Goal: Task Accomplishment & Management: Manage account settings

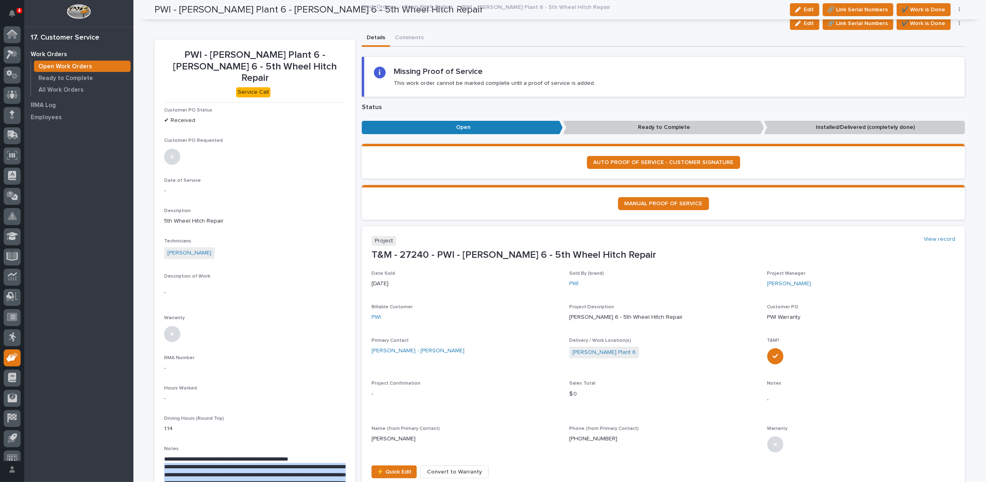
scroll to position [9, 0]
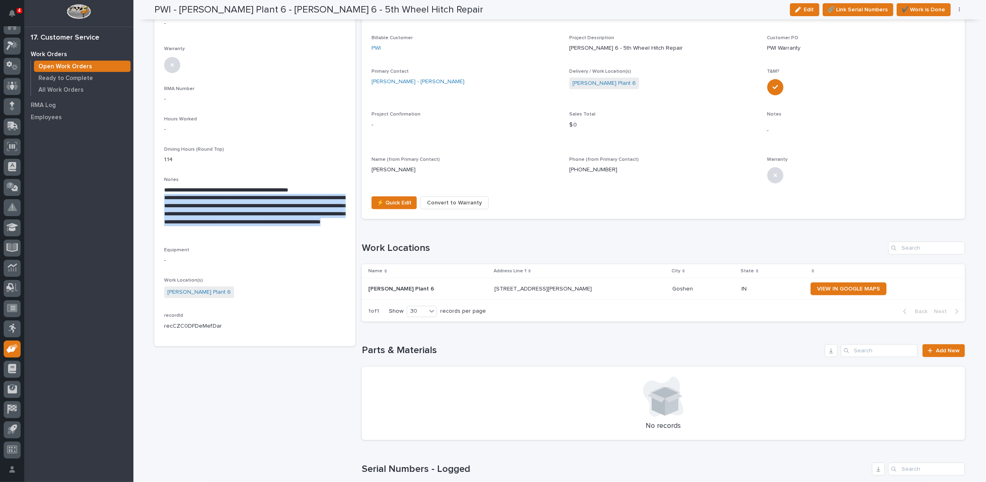
click at [285, 199] on p "**********" at bounding box center [255, 214] width 182 height 40
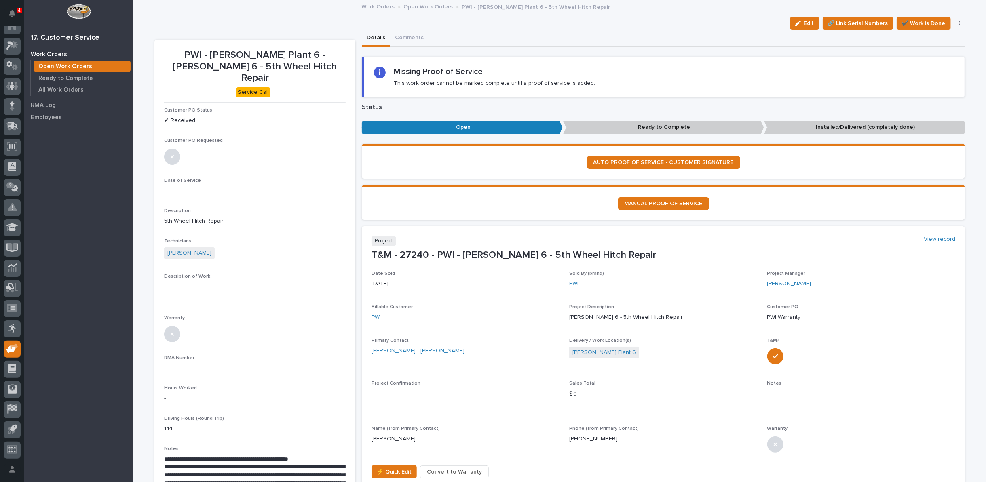
click at [406, 8] on link "Open Work Orders" at bounding box center [428, 6] width 49 height 9
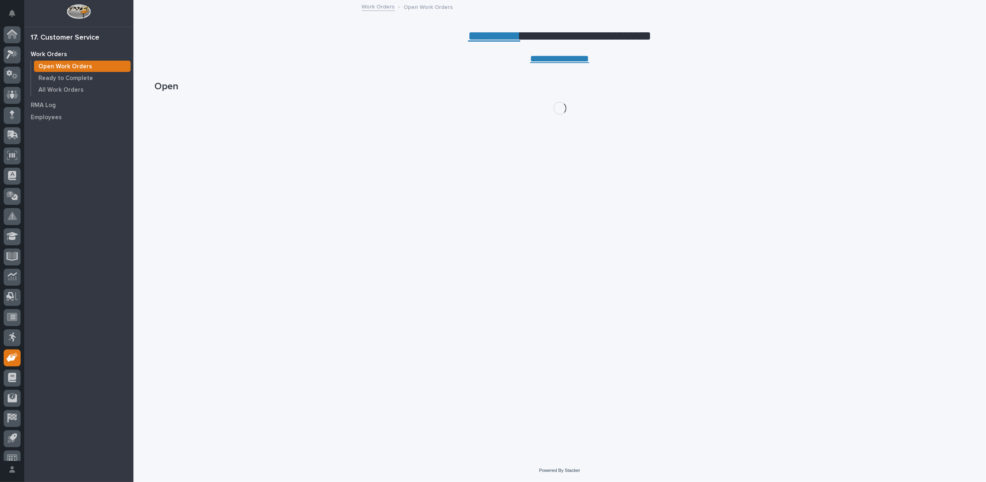
scroll to position [9, 0]
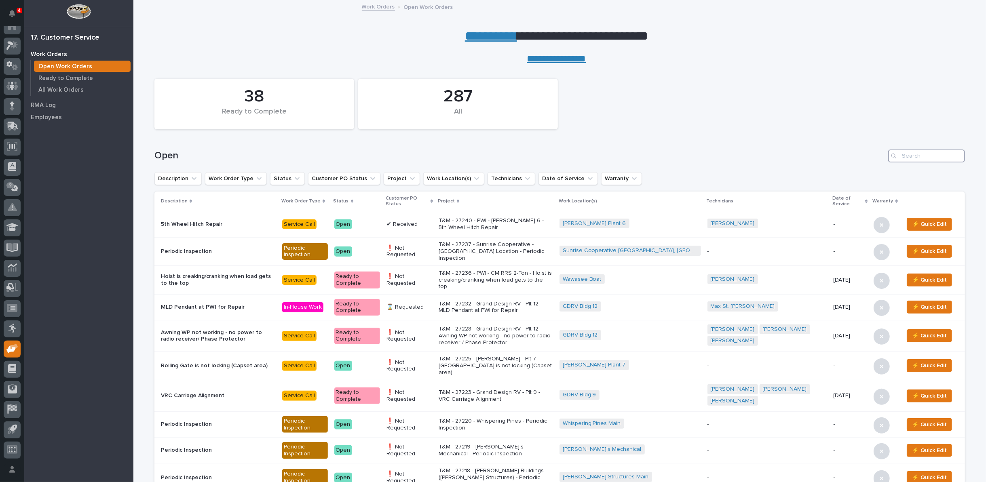
click at [918, 152] on input "Search" at bounding box center [926, 156] width 77 height 13
type input "27166"
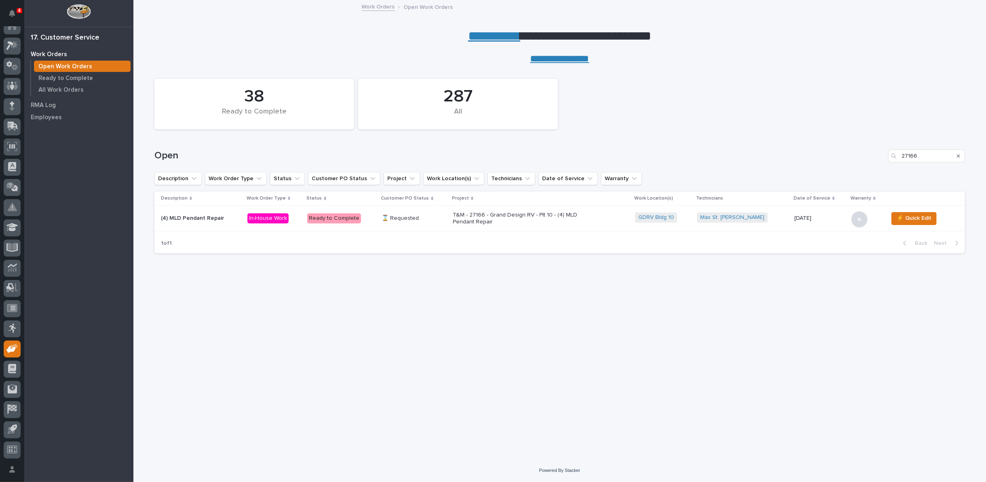
click at [556, 221] on p "T&M - 27166 - Grand Design RV - Plt 10 - (4) MLD Pendant Repair" at bounding box center [524, 219] width 142 height 14
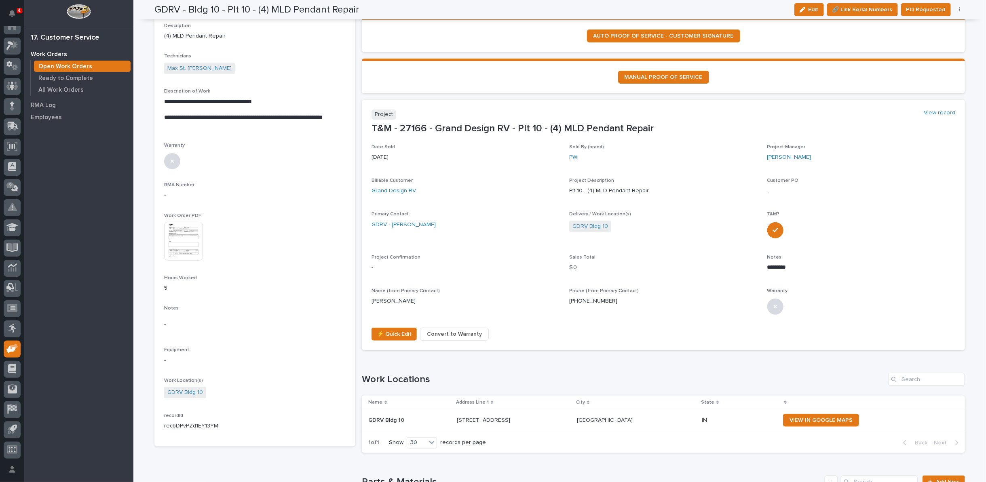
scroll to position [180, 0]
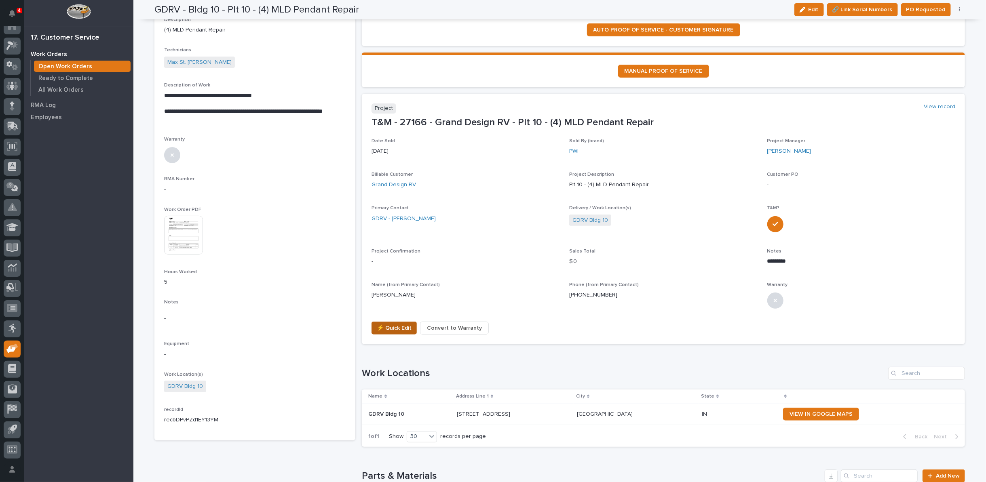
click at [388, 325] on span "⚡ Quick Edit" at bounding box center [394, 328] width 35 height 10
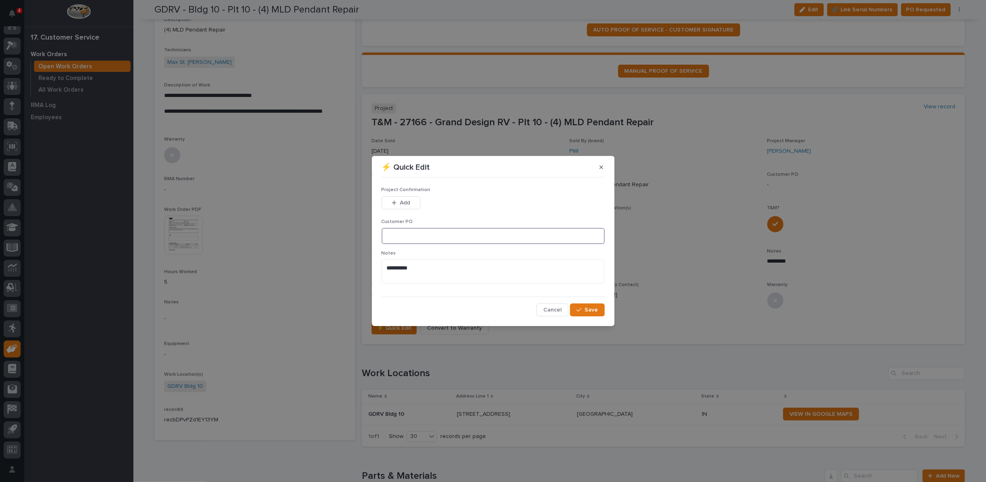
click at [403, 237] on input at bounding box center [493, 236] width 223 height 16
type input "1060941"
click at [398, 201] on div "button" at bounding box center [396, 203] width 8 height 6
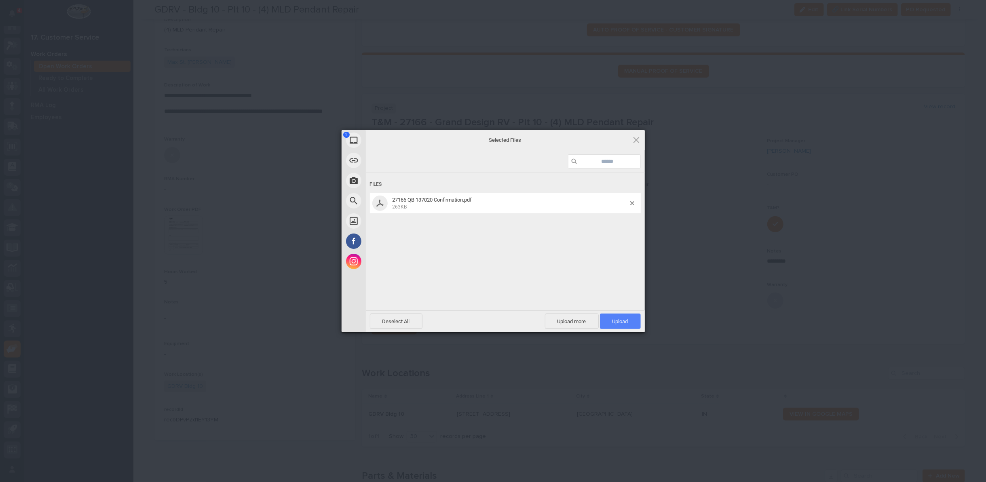
click at [608, 323] on span "Upload 1" at bounding box center [620, 321] width 41 height 15
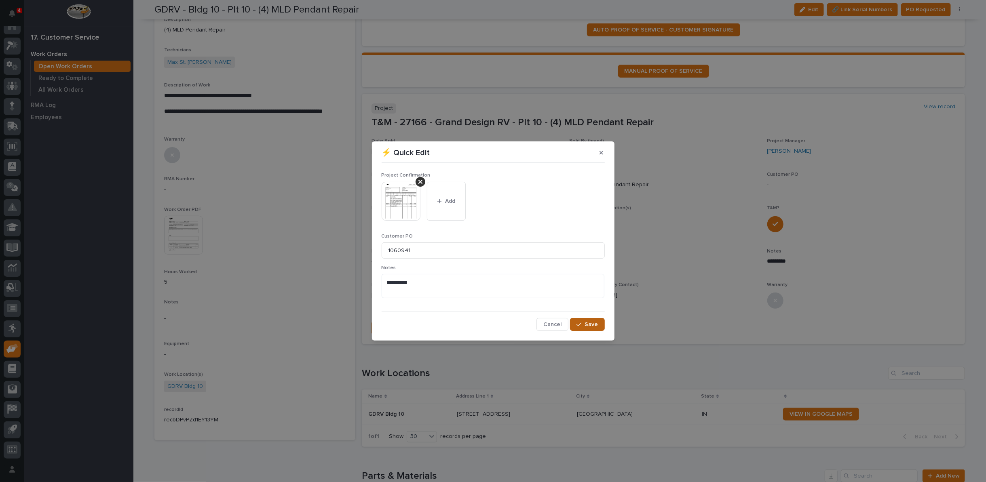
click at [579, 323] on icon "button" at bounding box center [579, 325] width 5 height 6
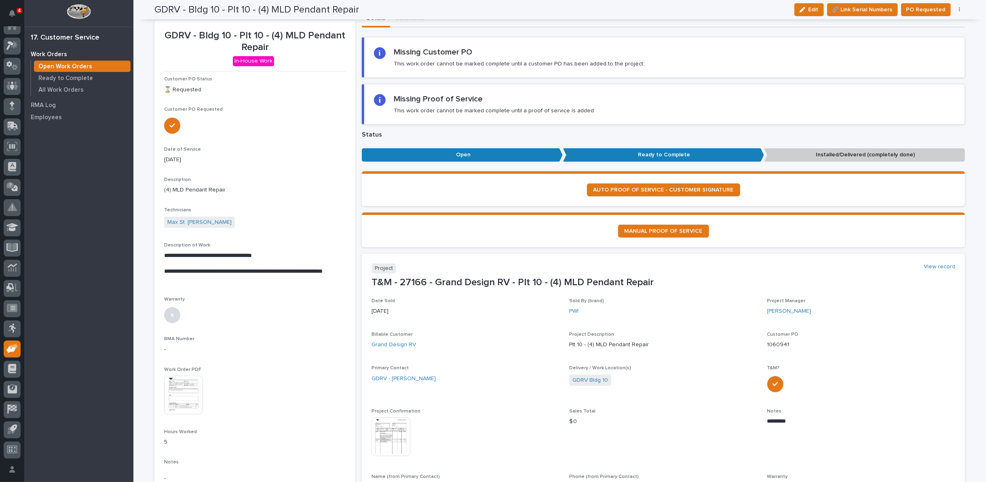
scroll to position [0, 0]
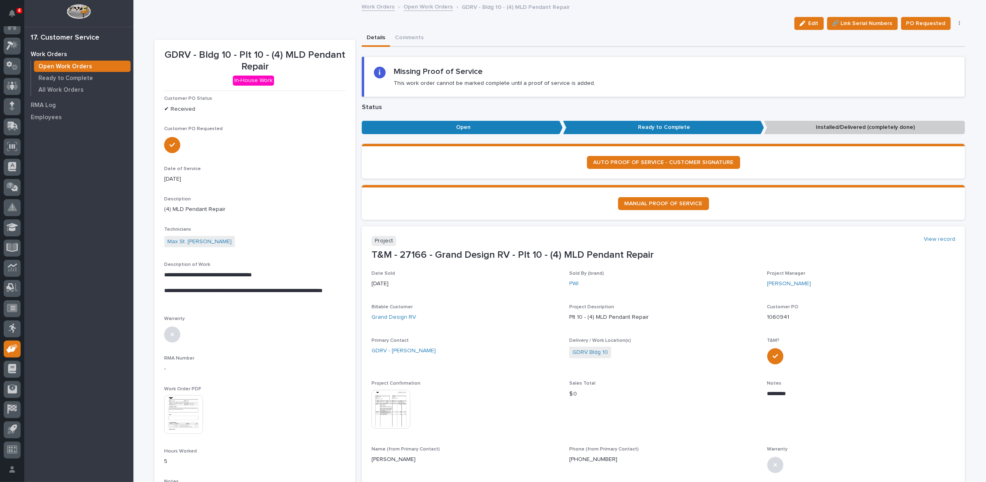
click at [425, 6] on link "Open Work Orders" at bounding box center [428, 6] width 49 height 9
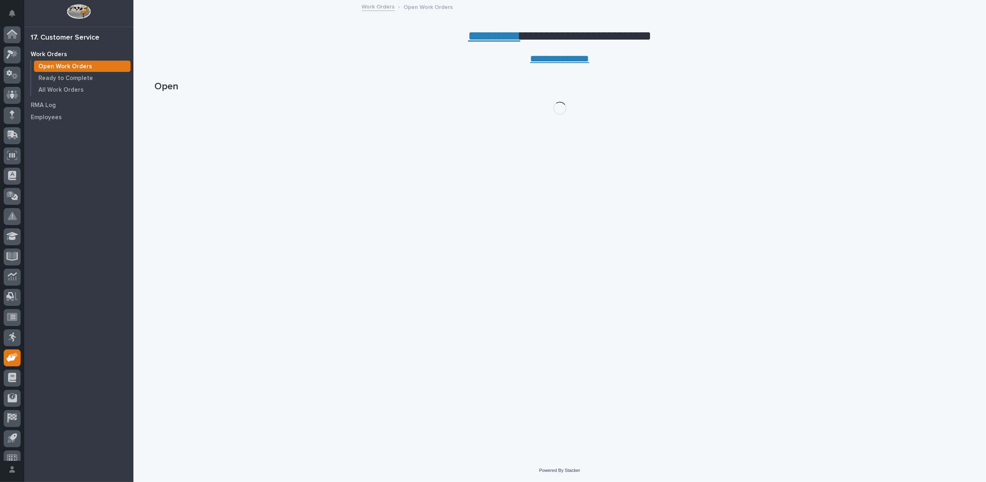
scroll to position [9, 0]
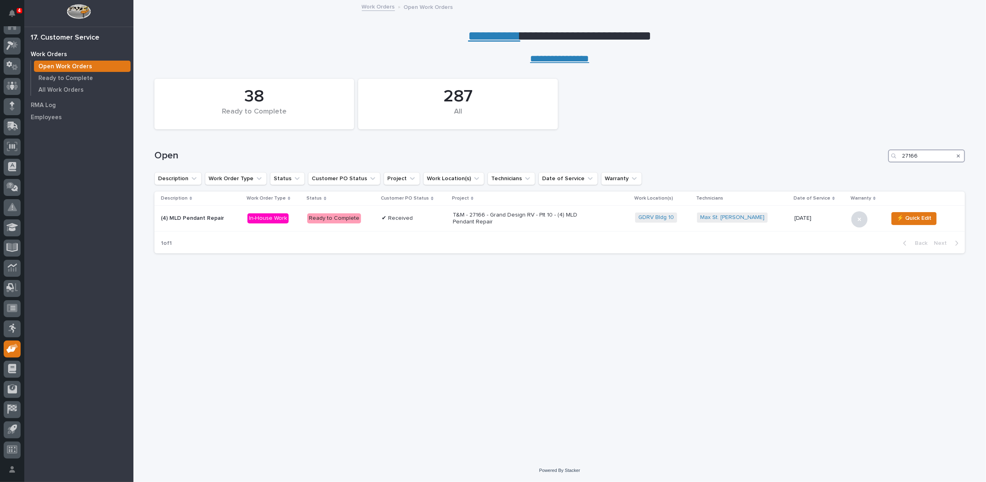
drag, startPoint x: 923, startPoint y: 156, endPoint x: 871, endPoint y: 156, distance: 51.8
click at [874, 156] on div "Open 27166" at bounding box center [559, 156] width 811 height 13
type input "27232"
click at [567, 216] on p "T&M - 27232 - Grand Design RV - Plt 12 - MLD Pendant at PWI for Repair" at bounding box center [540, 219] width 142 height 14
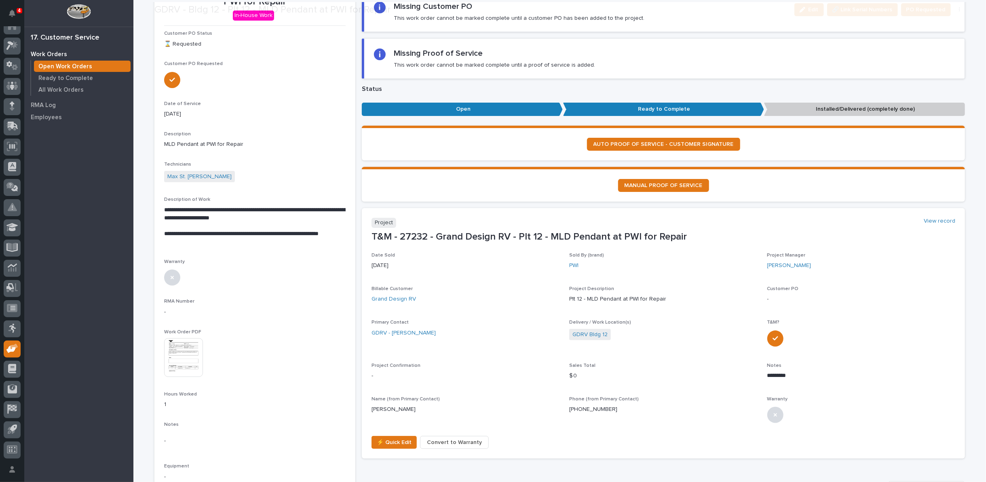
scroll to position [90, 0]
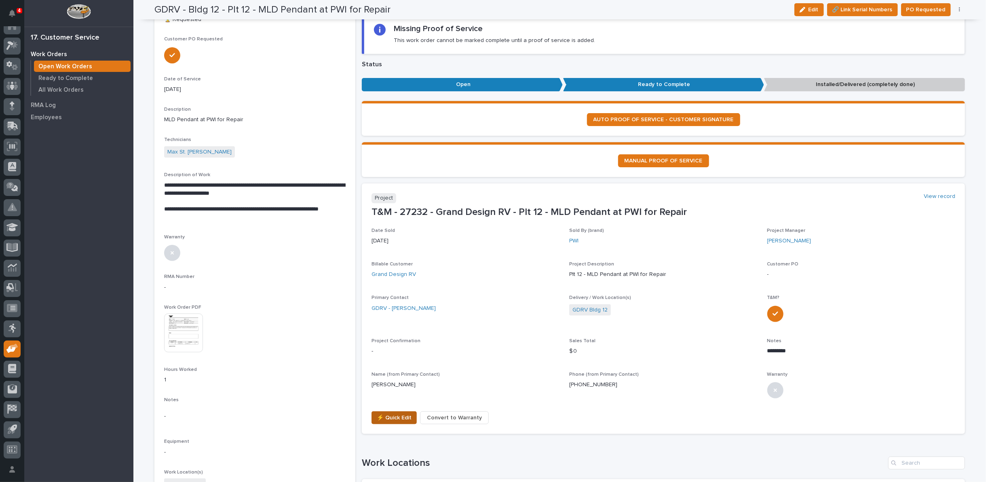
click at [399, 418] on span "⚡ Quick Edit" at bounding box center [394, 418] width 35 height 10
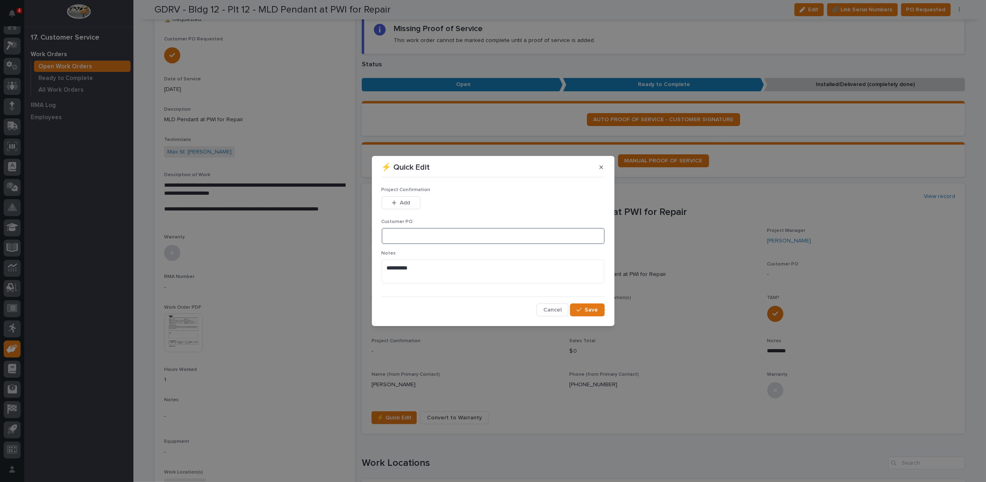
click at [413, 243] on input at bounding box center [493, 236] width 223 height 16
type input "CP12-1060998"
click at [396, 203] on icon "button" at bounding box center [394, 203] width 5 height 6
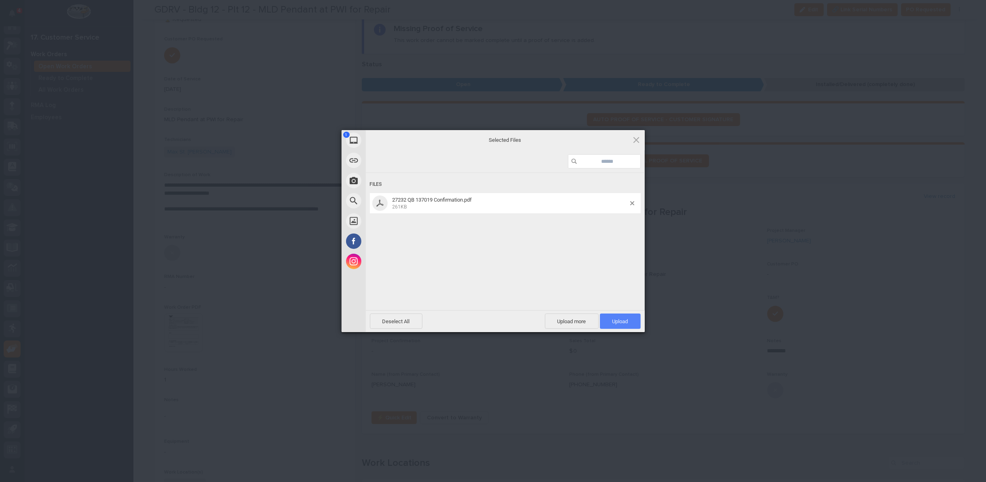
click at [630, 324] on span "Upload 1" at bounding box center [620, 321] width 41 height 15
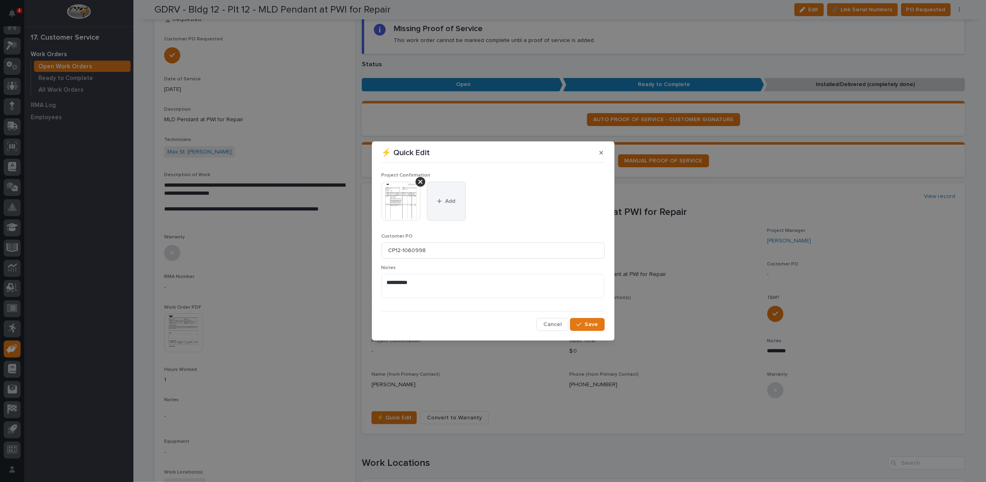
click at [449, 203] on span "Add" at bounding box center [450, 201] width 10 height 7
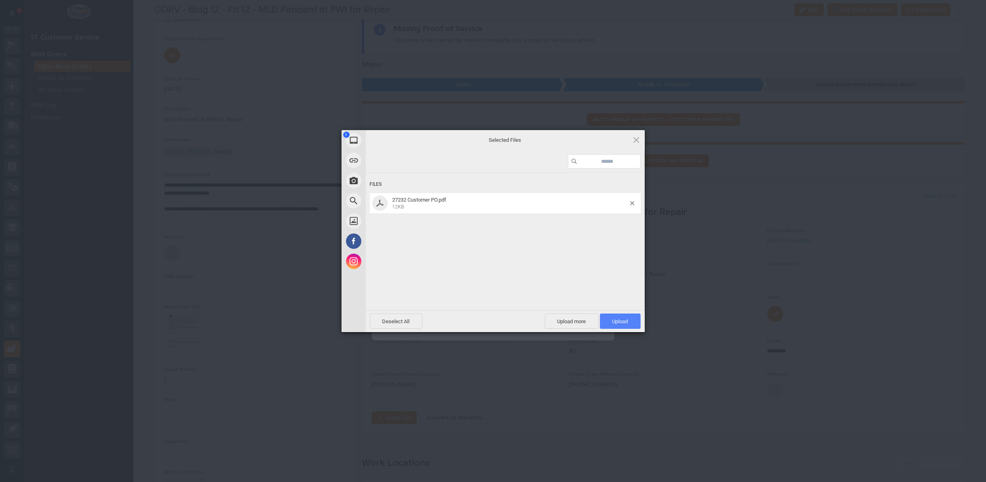
click at [622, 316] on span "Upload 1" at bounding box center [620, 321] width 41 height 15
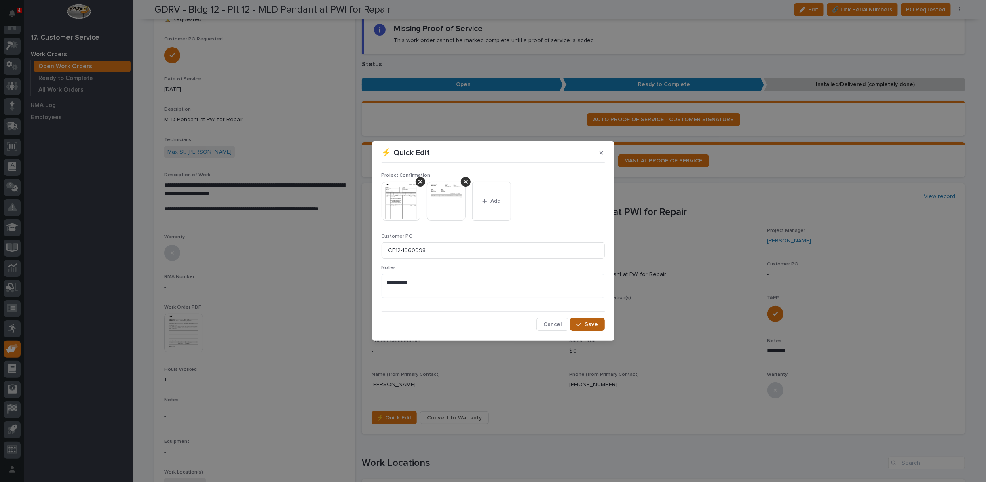
click at [596, 326] on span "Save" at bounding box center [591, 324] width 13 height 7
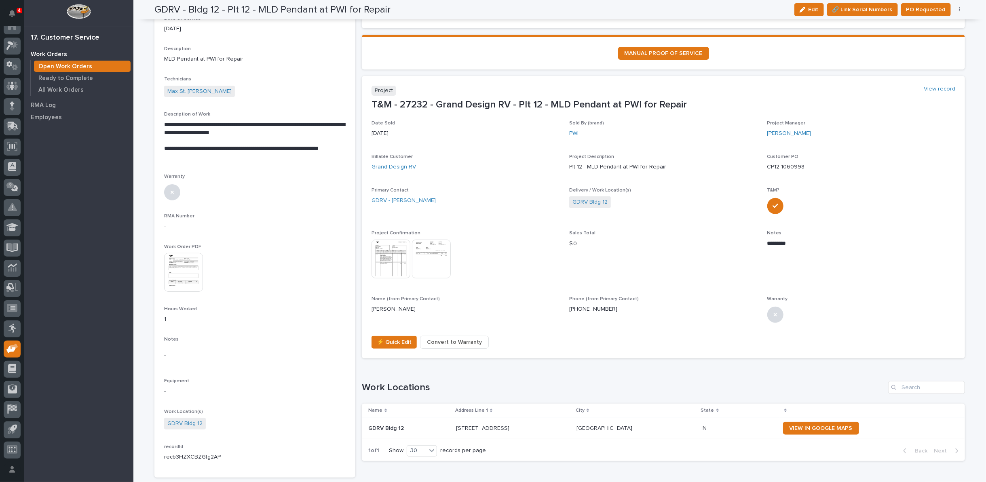
scroll to position [0, 0]
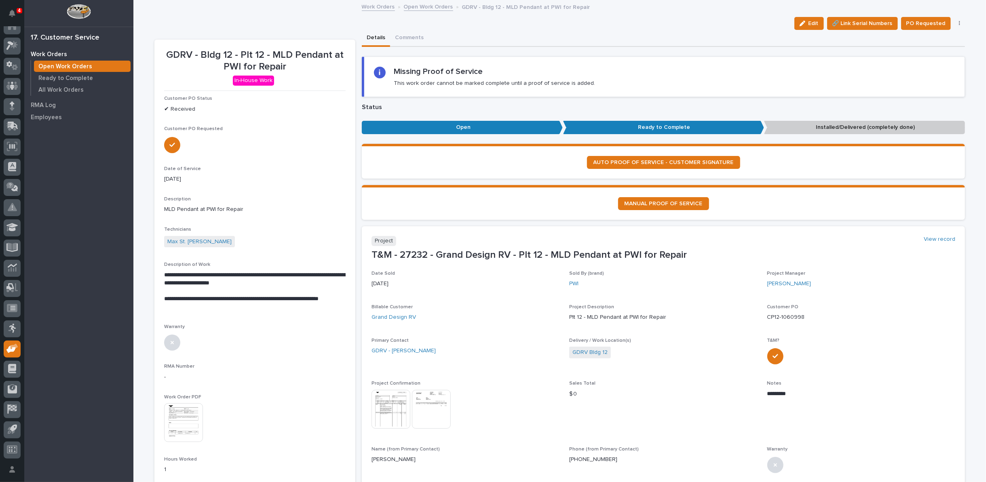
click at [423, 8] on link "Open Work Orders" at bounding box center [428, 6] width 49 height 9
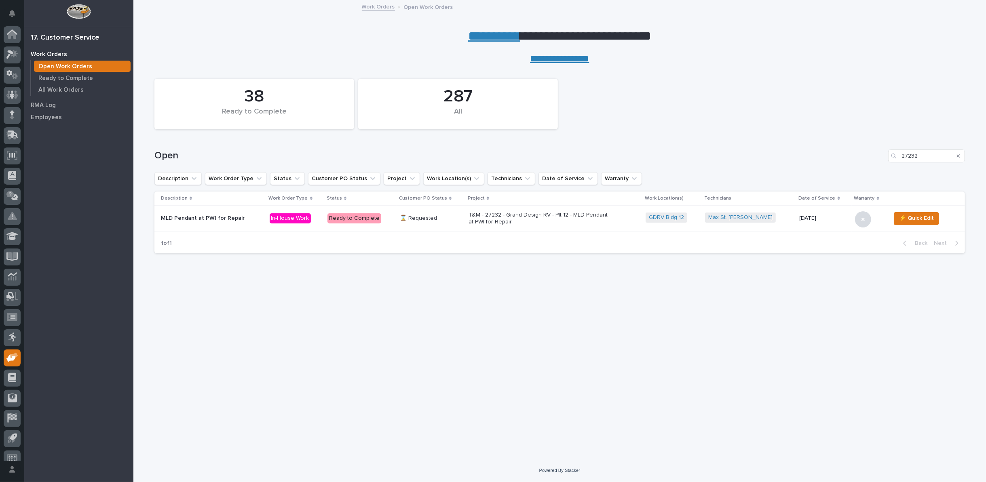
scroll to position [9, 0]
drag, startPoint x: 958, startPoint y: 156, endPoint x: 953, endPoint y: 152, distance: 6.3
click at [958, 156] on icon "Search" at bounding box center [958, 155] width 3 height 3
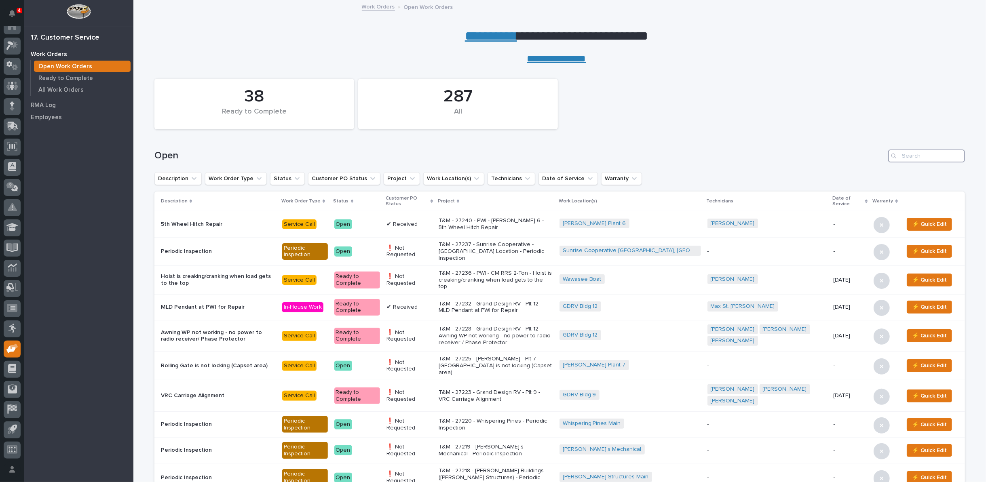
click at [925, 156] on input "Search" at bounding box center [926, 156] width 77 height 13
type input "27164"
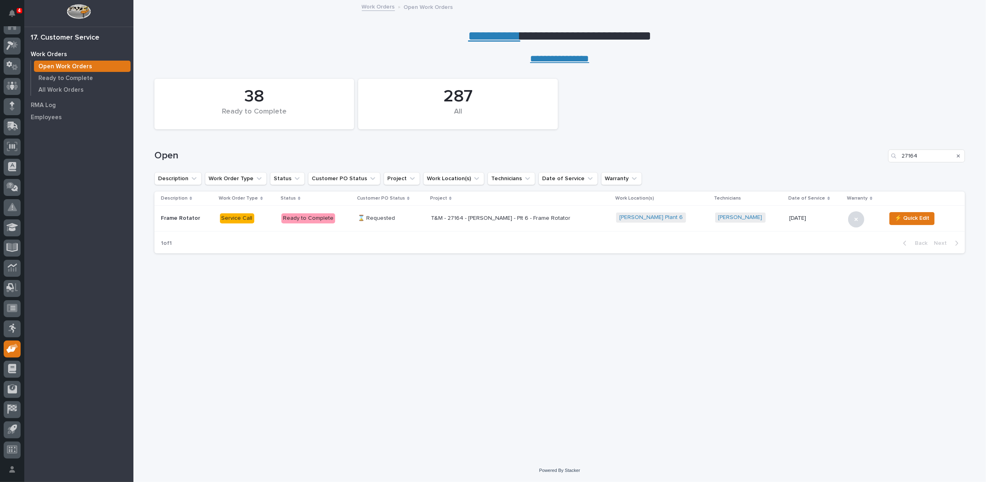
click at [506, 220] on p "T&M - 27164 - [PERSON_NAME] - Plt 6 - Frame Rotator" at bounding box center [502, 218] width 142 height 7
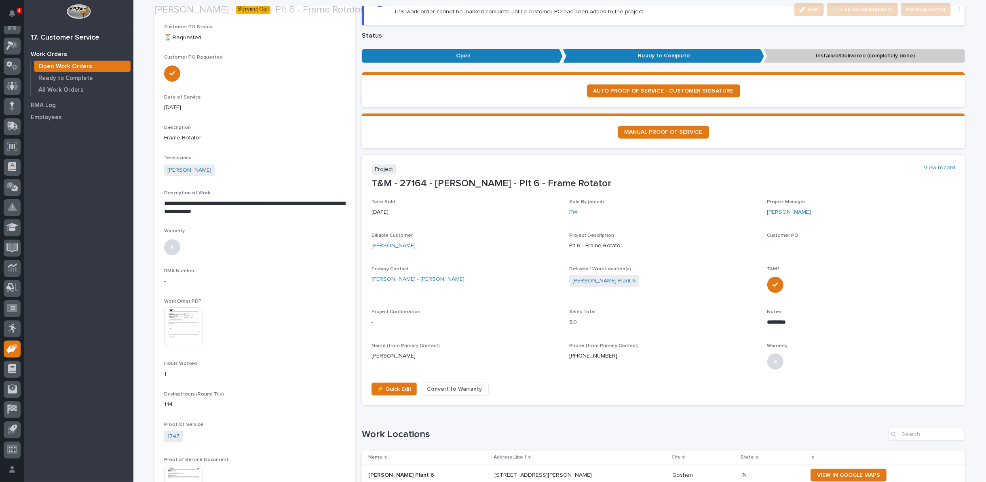
scroll to position [135, 0]
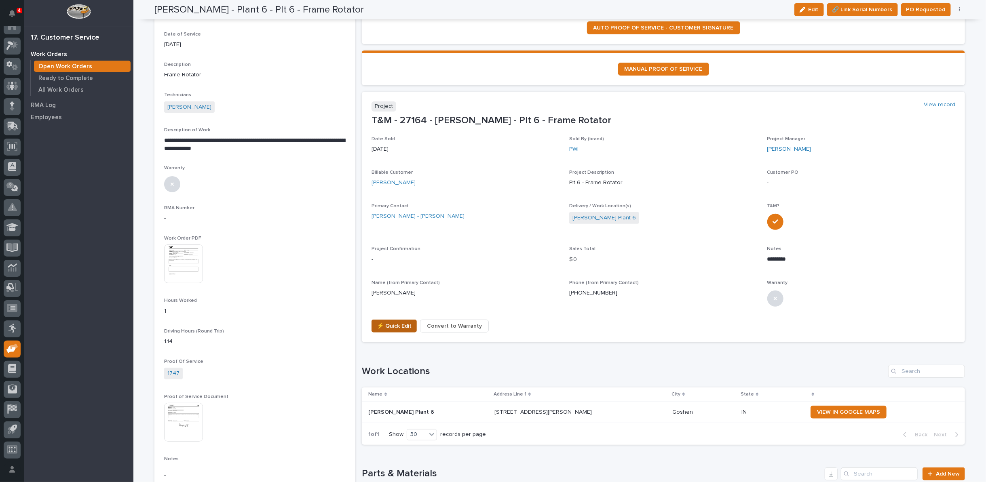
click at [394, 325] on span "⚡ Quick Edit" at bounding box center [394, 326] width 35 height 10
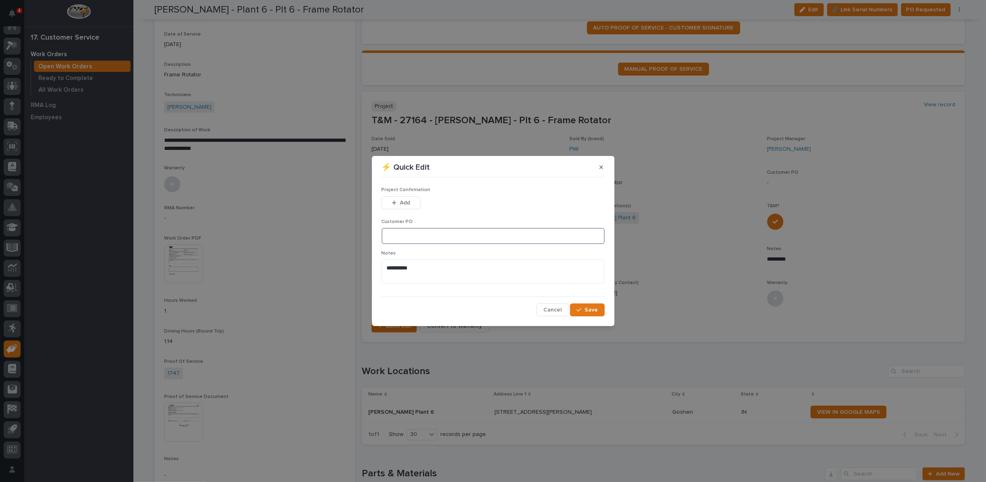
click at [395, 237] on input at bounding box center [493, 236] width 223 height 16
type input "P6-7911"
click at [392, 203] on icon "button" at bounding box center [394, 203] width 4 height 4
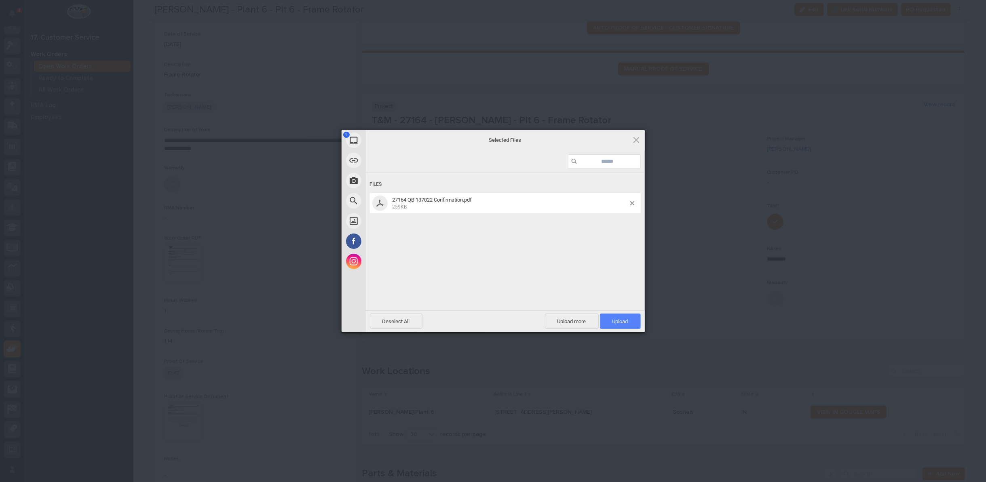
click at [616, 321] on span "Upload 1" at bounding box center [621, 322] width 16 height 6
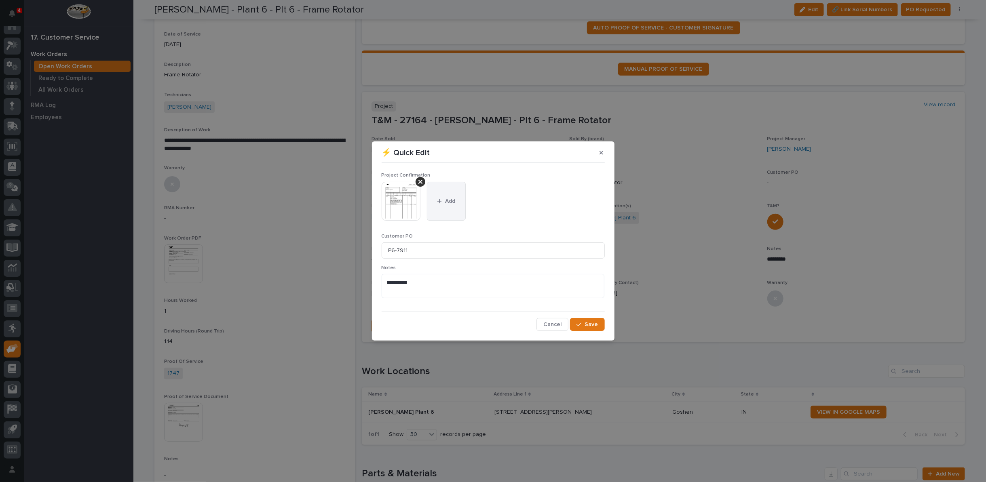
click at [437, 199] on icon "button" at bounding box center [439, 202] width 5 height 6
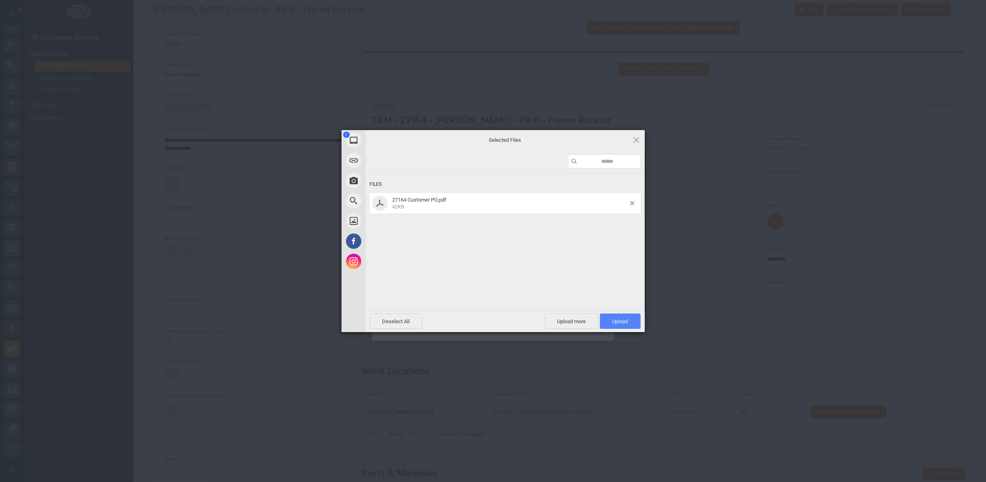
click at [621, 320] on span "Upload 1" at bounding box center [621, 322] width 16 height 6
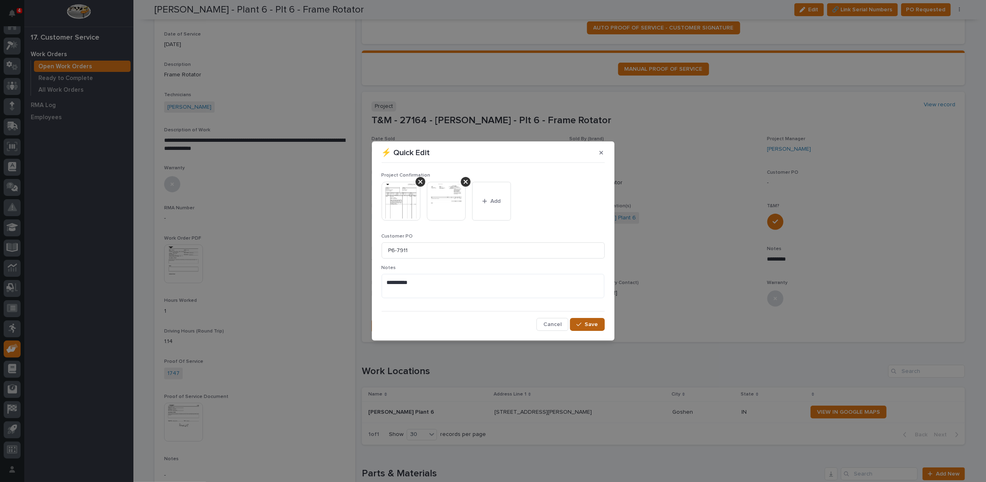
click at [580, 322] on icon "button" at bounding box center [579, 325] width 5 height 6
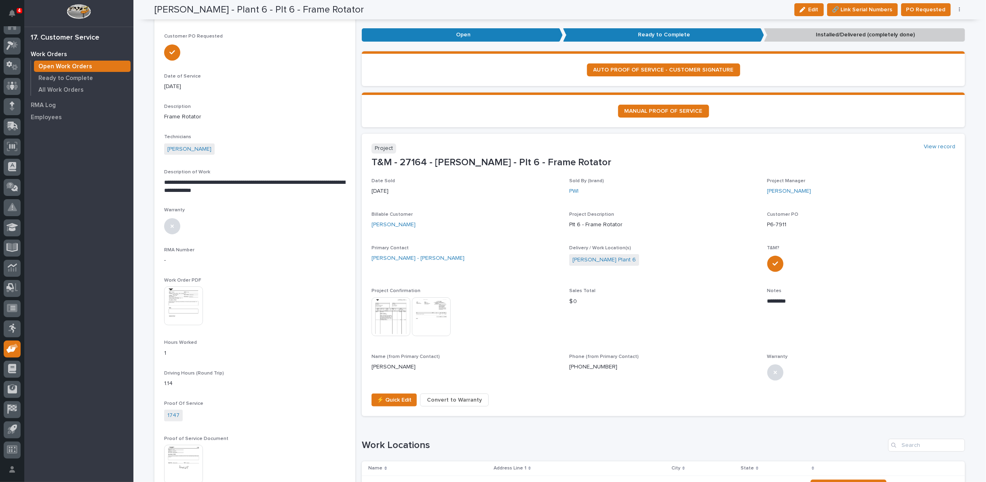
scroll to position [0, 0]
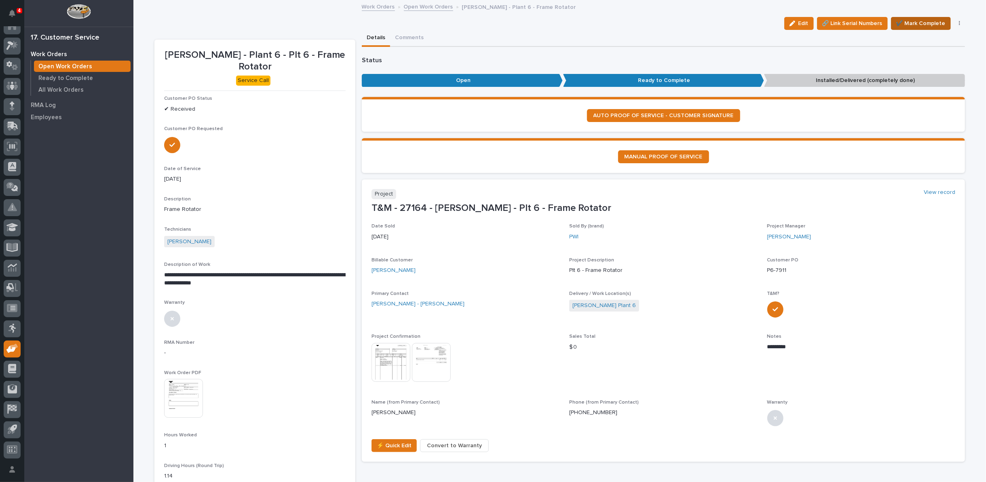
click at [918, 23] on span "✔️ Mark Complete" at bounding box center [920, 24] width 49 height 10
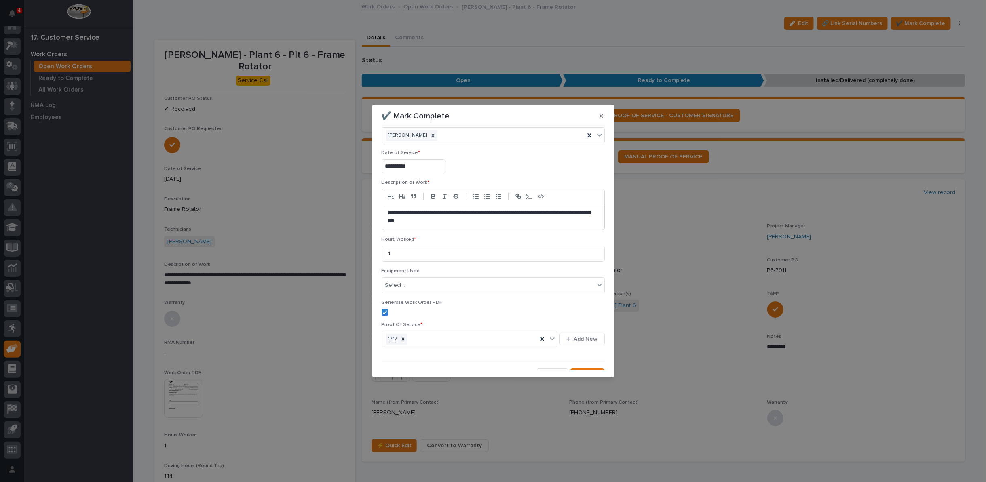
scroll to position [27, 0]
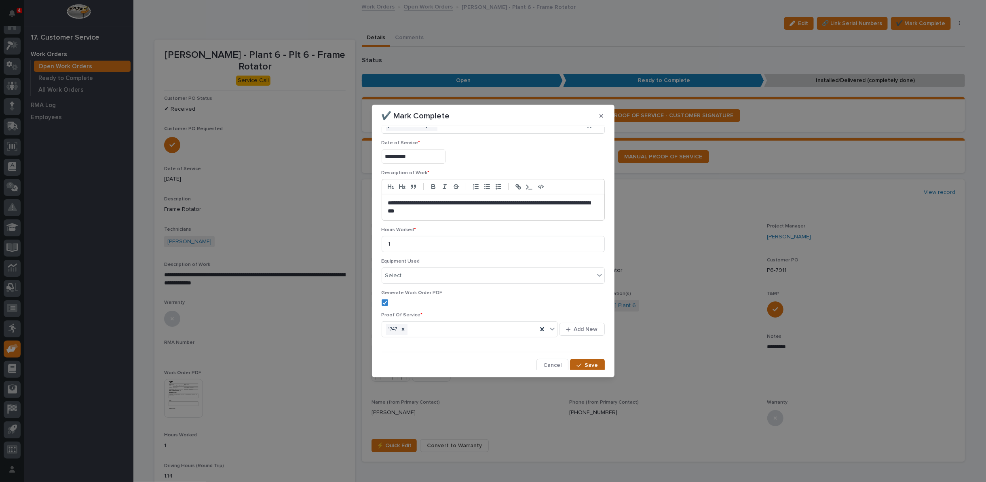
click at [587, 364] on span "Save" at bounding box center [591, 365] width 13 height 7
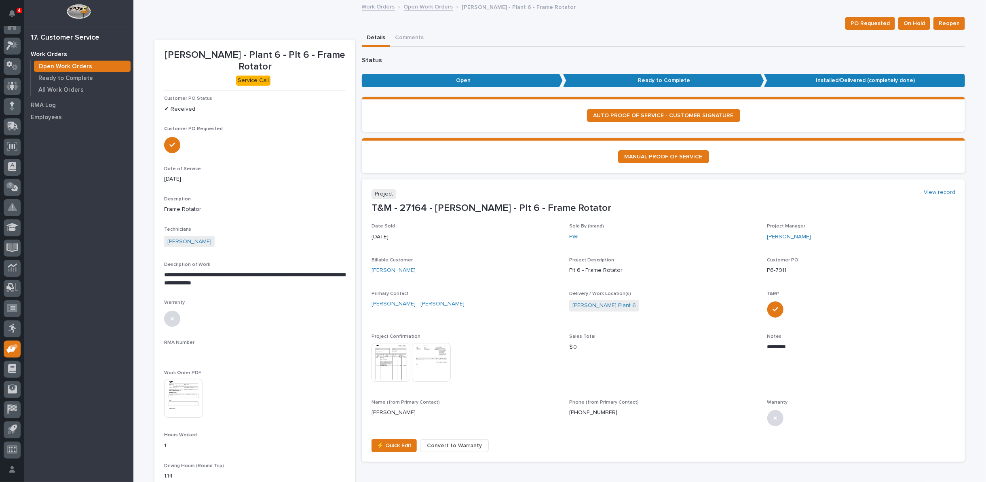
click at [425, 7] on link "Open Work Orders" at bounding box center [428, 6] width 49 height 9
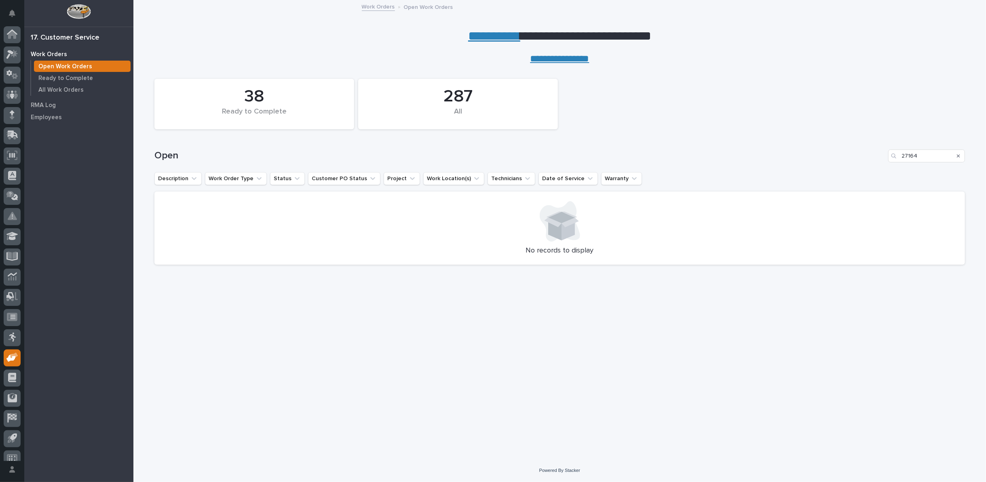
scroll to position [9, 0]
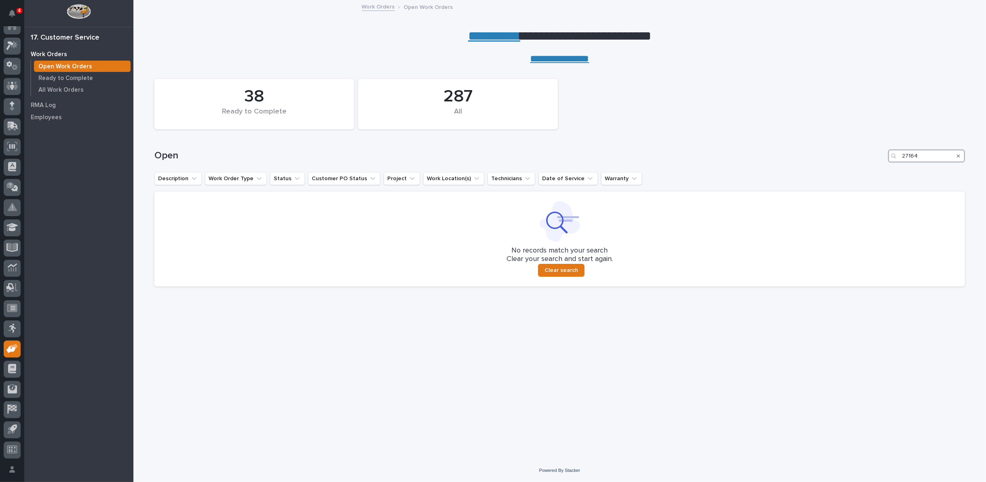
drag, startPoint x: 916, startPoint y: 155, endPoint x: 856, endPoint y: 155, distance: 60.2
click at [856, 155] on div "Open 27164" at bounding box center [559, 156] width 811 height 13
type input "27190"
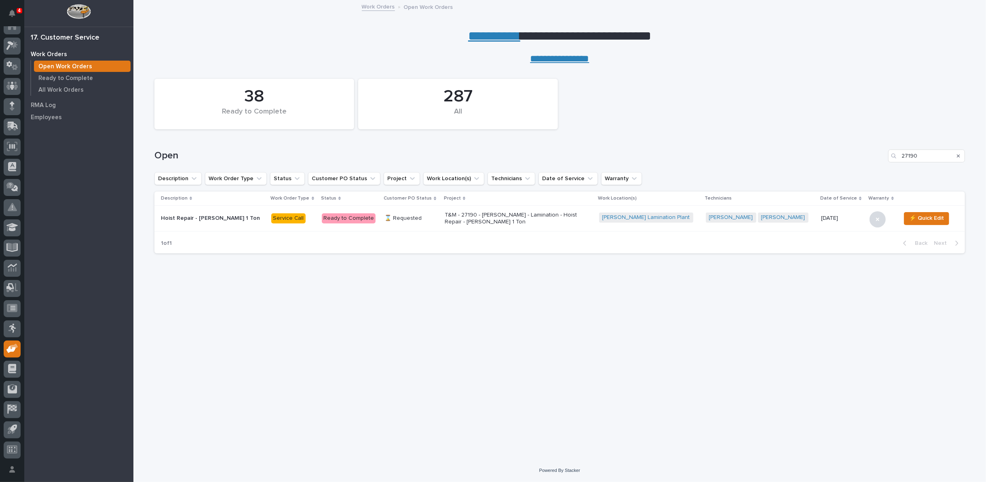
click at [454, 218] on p "T&M - 27190 - [PERSON_NAME] - Lamination - Hoist Repair - [PERSON_NAME] 1 Ton" at bounding box center [516, 219] width 142 height 14
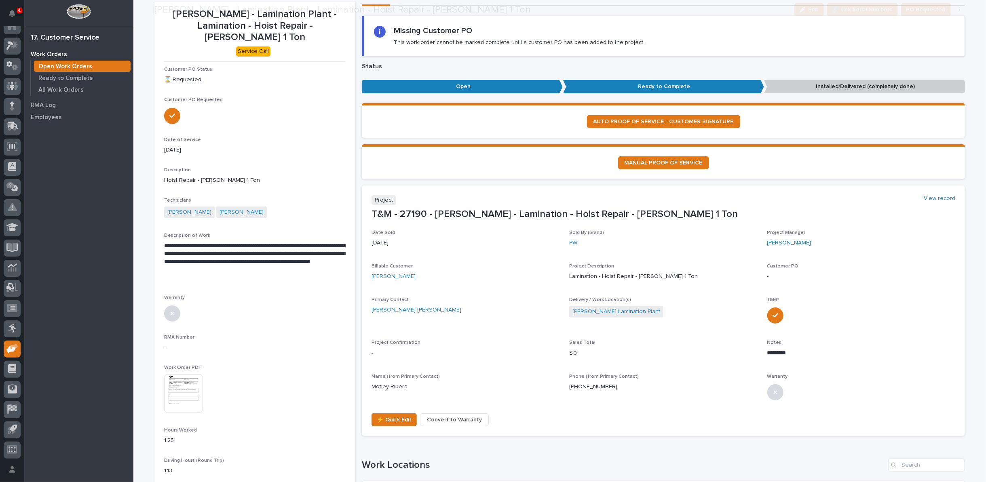
scroll to position [135, 0]
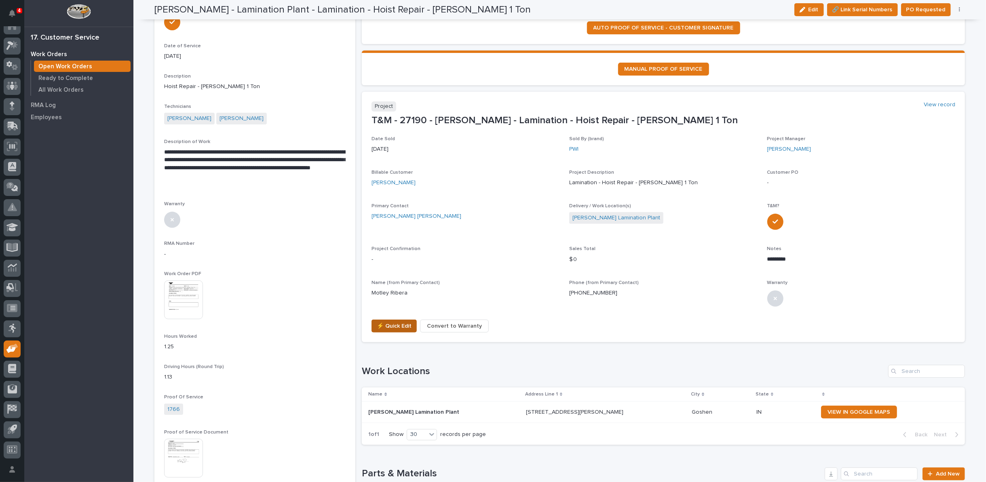
click at [390, 321] on span "⚡ Quick Edit" at bounding box center [394, 326] width 35 height 10
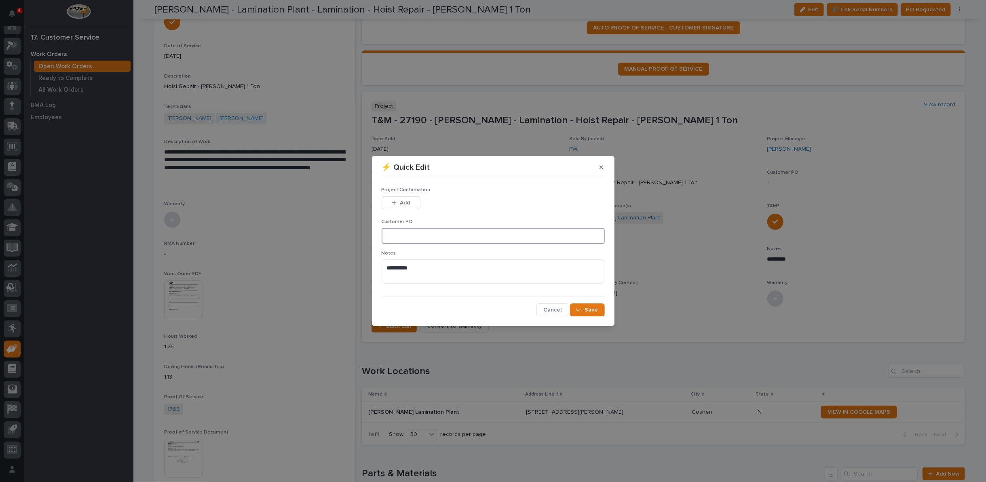
click at [429, 241] on input at bounding box center [493, 236] width 223 height 16
type input "L-3620"
click at [405, 199] on span "Add" at bounding box center [405, 202] width 10 height 7
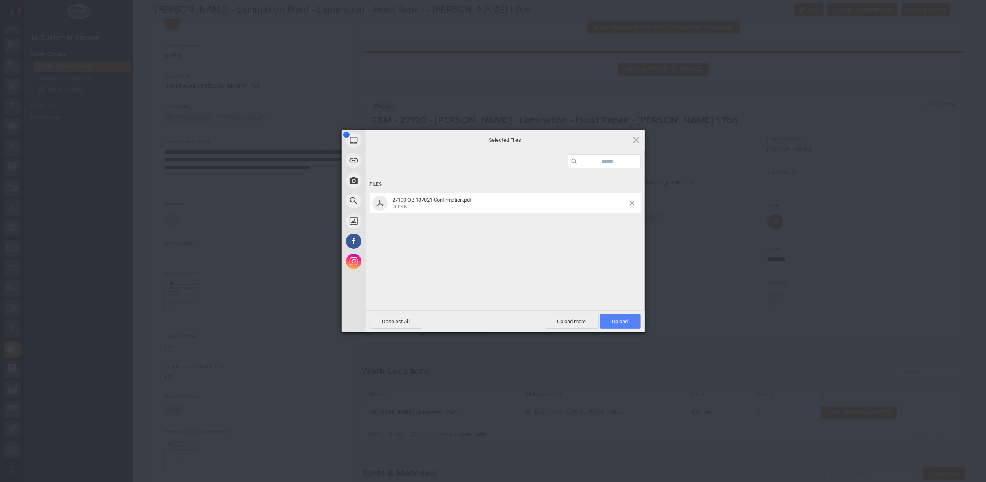
click at [619, 324] on span "Upload 1" at bounding box center [621, 322] width 16 height 6
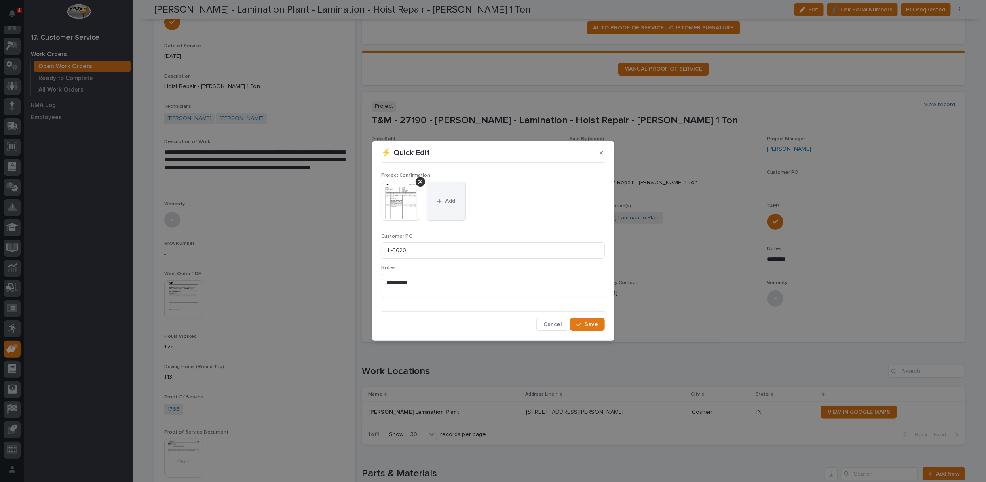
click at [445, 201] on span "Add" at bounding box center [450, 201] width 10 height 7
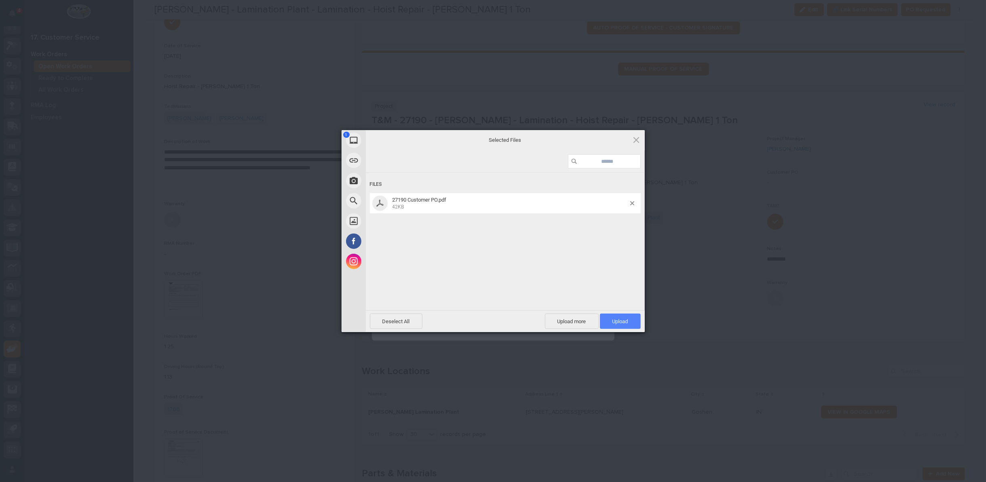
click at [615, 320] on span "Upload 1" at bounding box center [621, 322] width 16 height 6
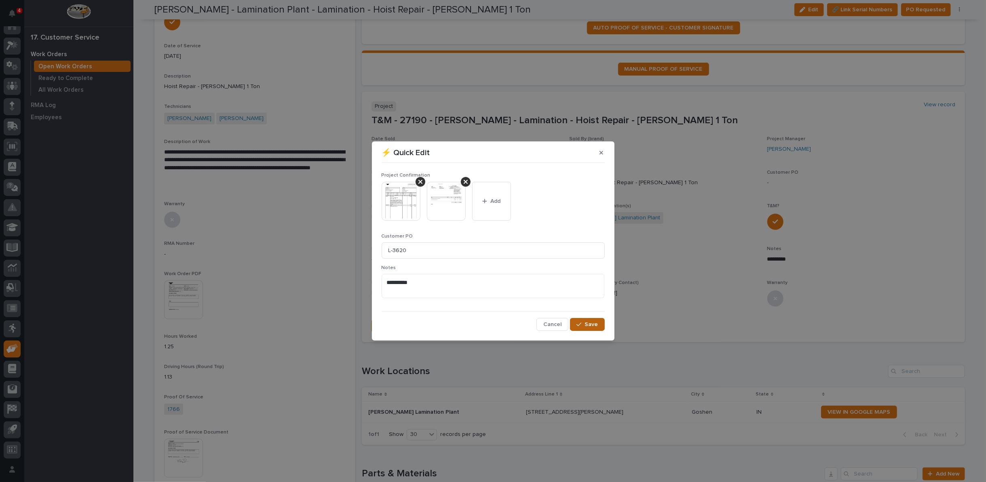
click at [591, 325] on span "Save" at bounding box center [591, 324] width 13 height 7
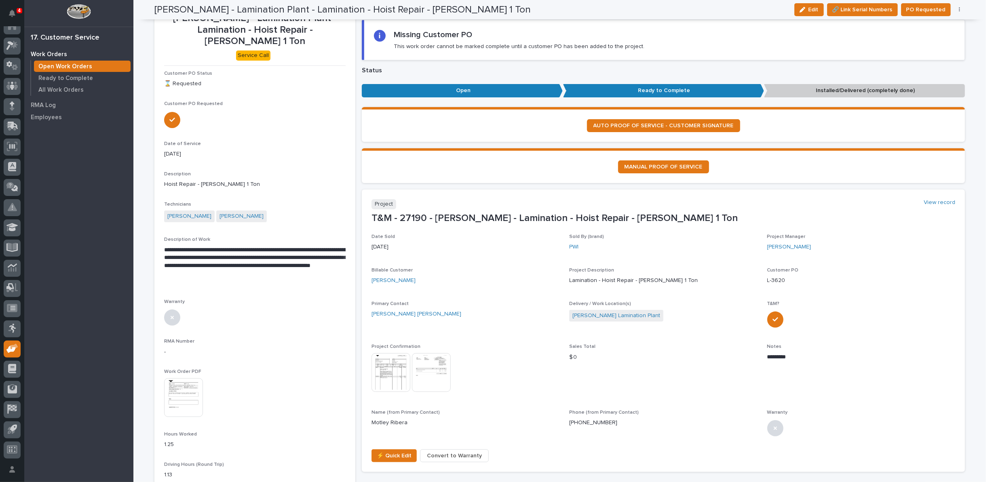
scroll to position [0, 0]
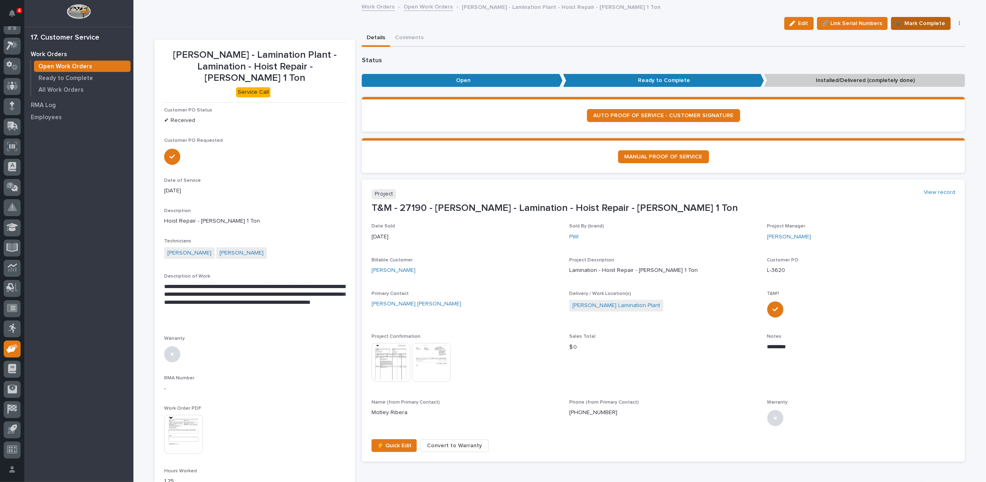
click at [922, 22] on span "✔️ Mark Complete" at bounding box center [920, 24] width 49 height 10
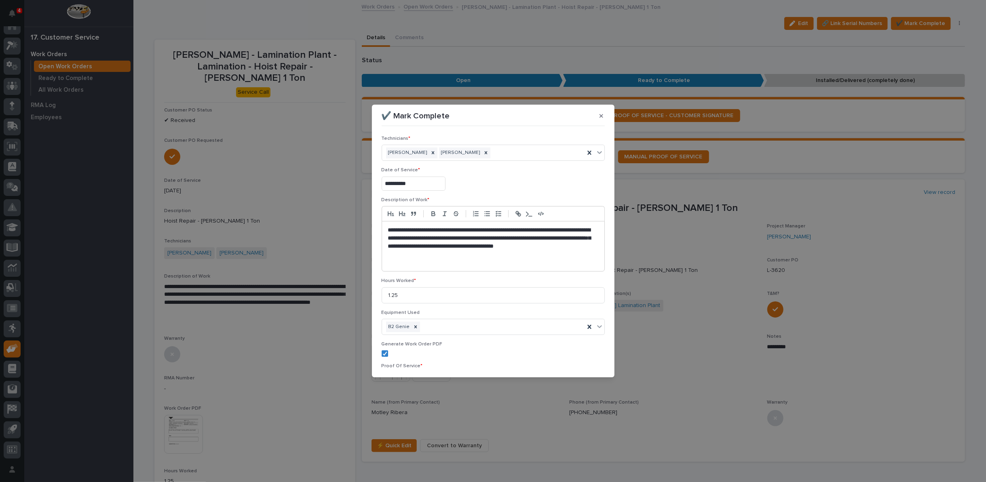
scroll to position [51, 0]
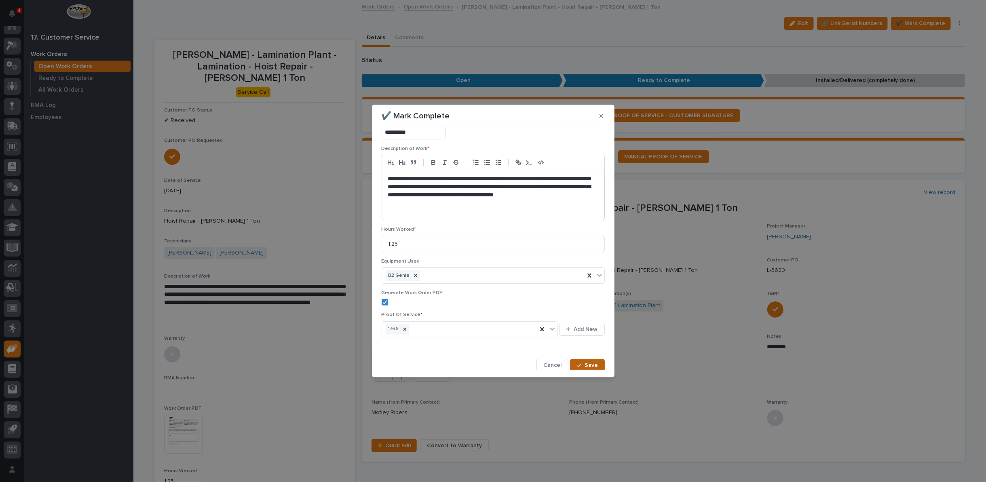
click at [571, 364] on button "Save" at bounding box center [587, 365] width 34 height 13
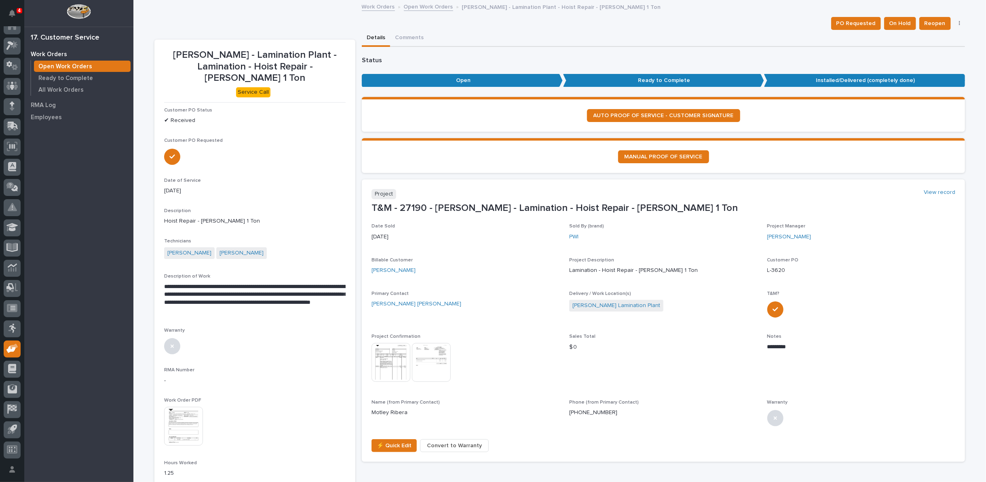
click at [427, 6] on link "Open Work Orders" at bounding box center [428, 6] width 49 height 9
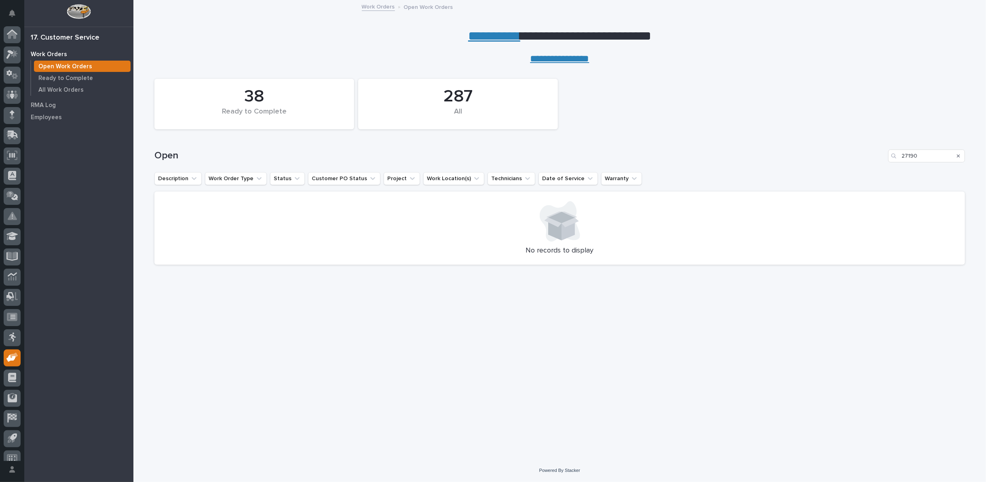
scroll to position [9, 0]
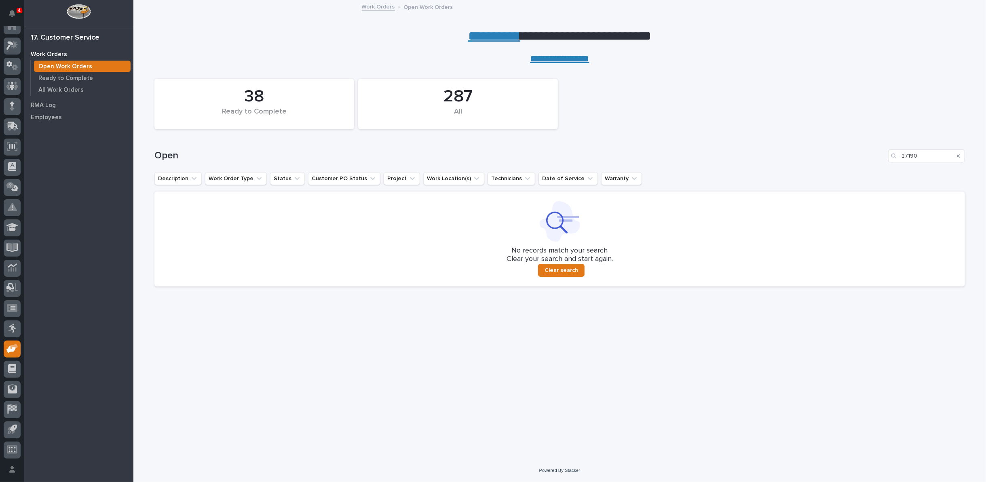
click at [959, 157] on icon "Search" at bounding box center [958, 156] width 3 height 5
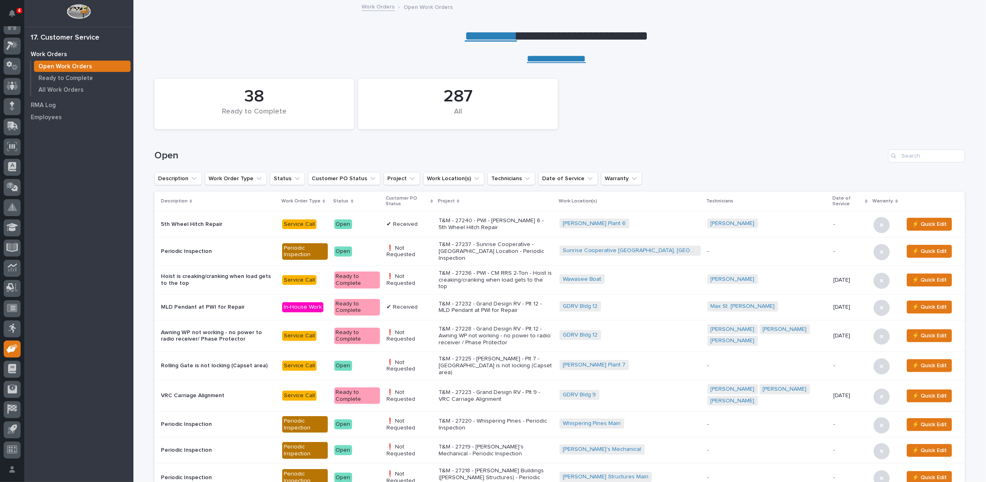
click at [486, 37] on link "**********" at bounding box center [491, 36] width 52 height 13
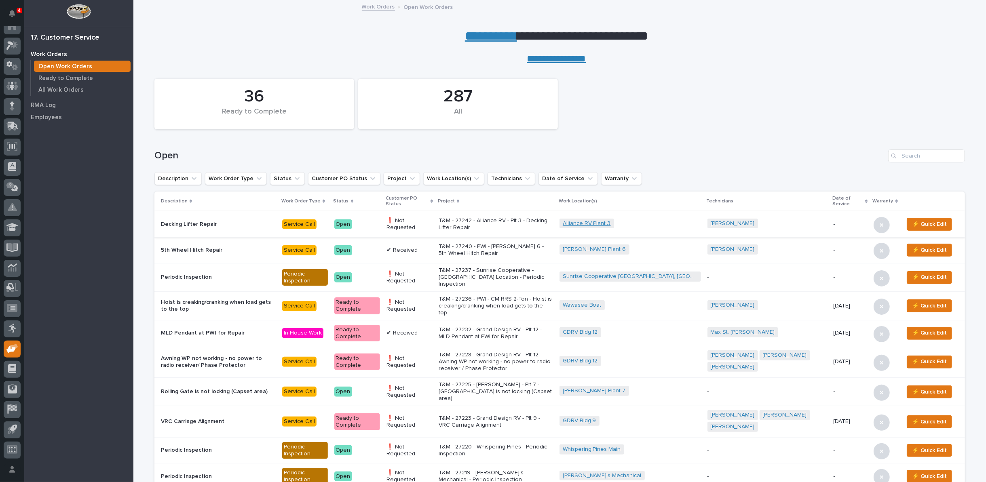
click at [611, 221] on link "Alliance RV Plant 3" at bounding box center [587, 223] width 48 height 7
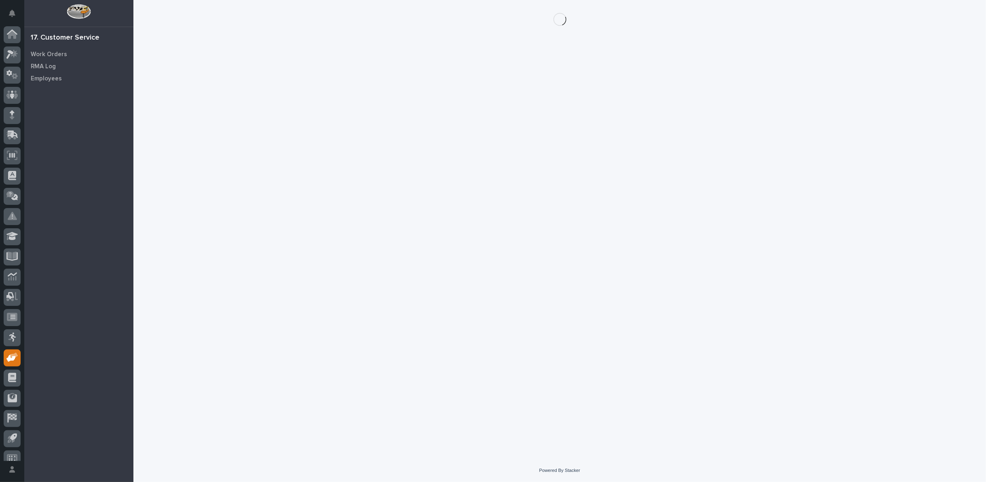
scroll to position [9, 0]
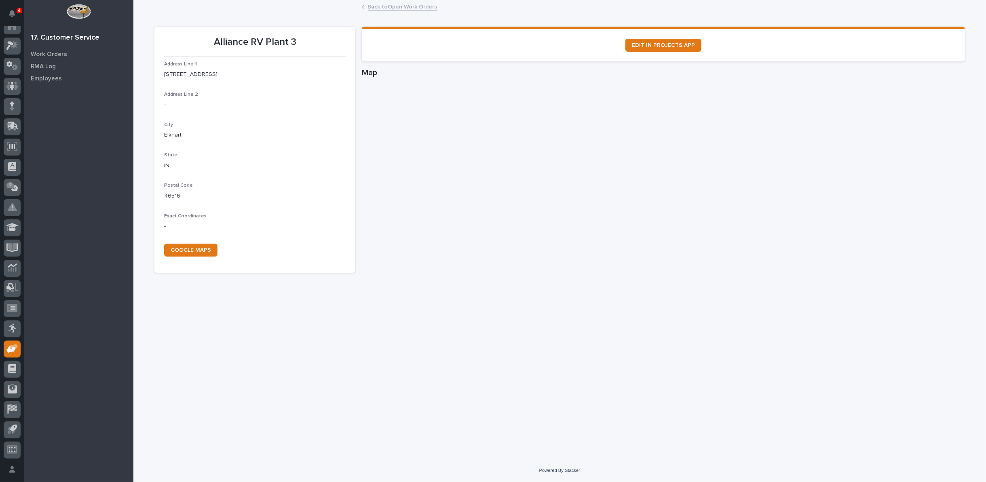
click at [390, 13] on div "Back to Open Work Orders" at bounding box center [560, 7] width 404 height 11
click at [391, 5] on link "Back to Open Work Orders" at bounding box center [403, 6] width 70 height 9
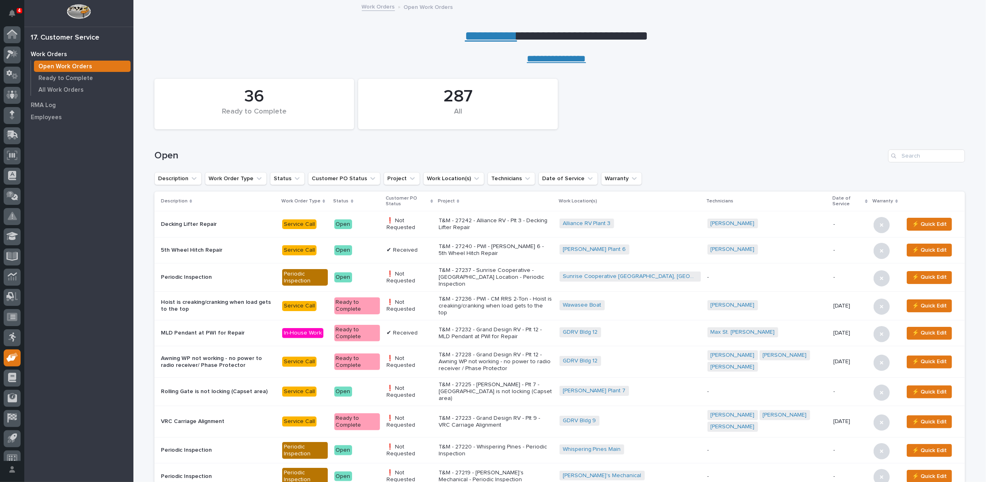
scroll to position [9, 0]
click at [531, 225] on p "T&M - 27242 - Alliance RV - Plt 3 - Decking Lifter Repair" at bounding box center [496, 225] width 114 height 14
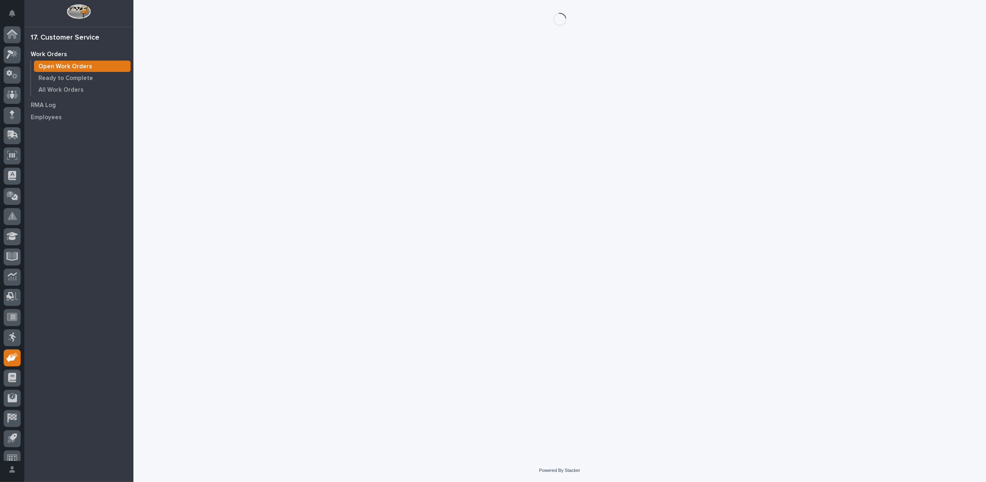
scroll to position [9, 0]
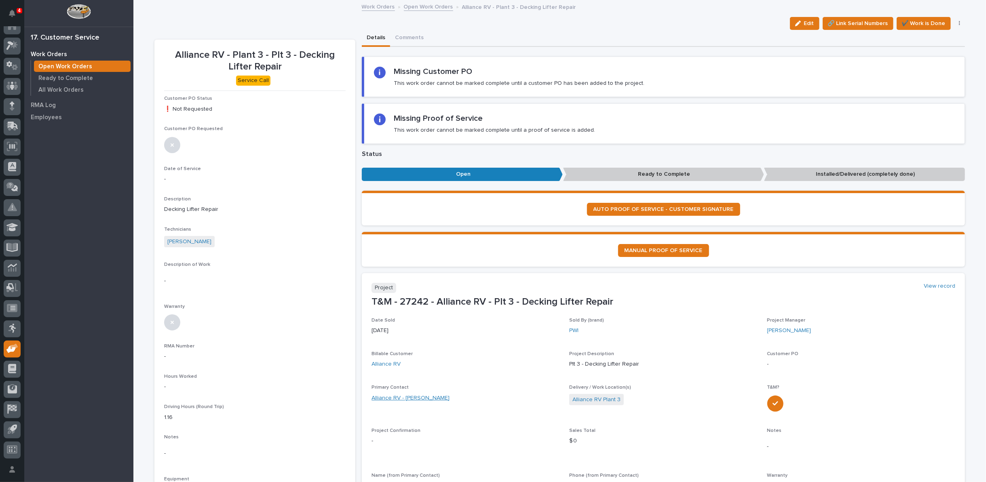
click at [429, 396] on link "Alliance RV - Steve Vanfleeren" at bounding box center [411, 398] width 78 height 8
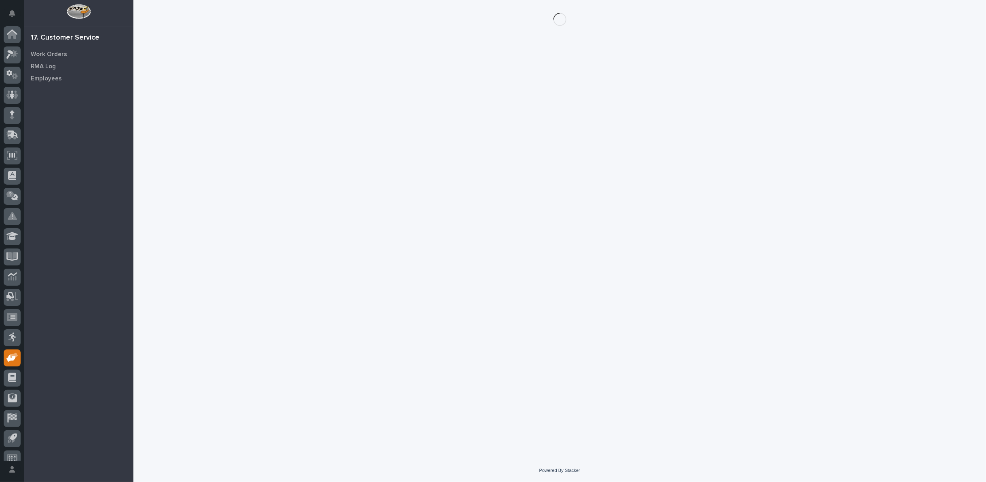
scroll to position [9, 0]
